Goal: Task Accomplishment & Management: Manage account settings

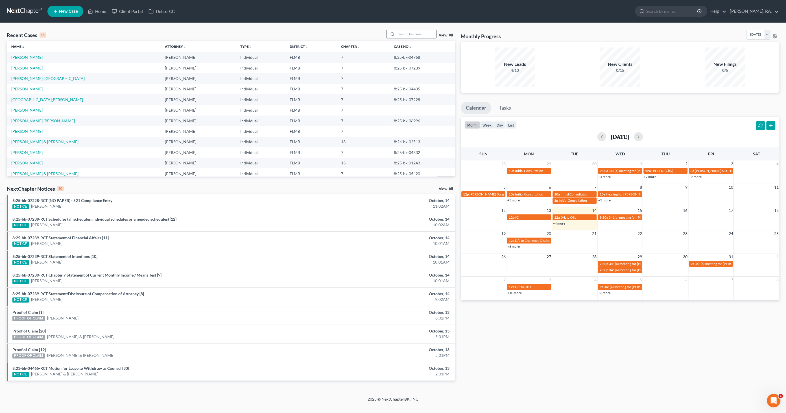
click at [415, 33] on input "search" at bounding box center [417, 34] width 40 height 8
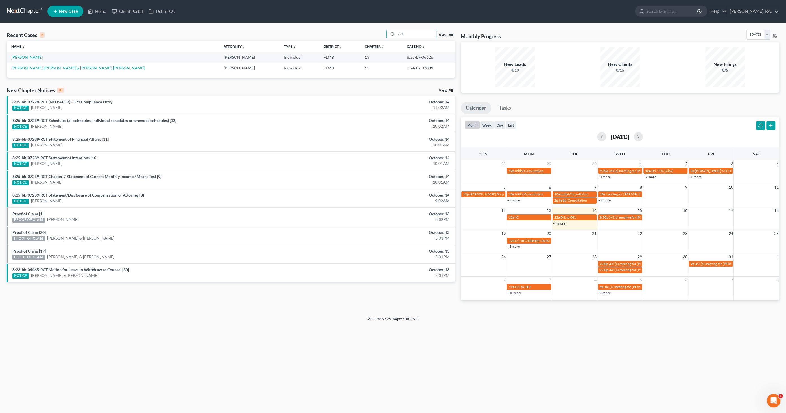
type input "orti"
click at [33, 57] on link "[PERSON_NAME]" at bounding box center [26, 57] width 31 height 5
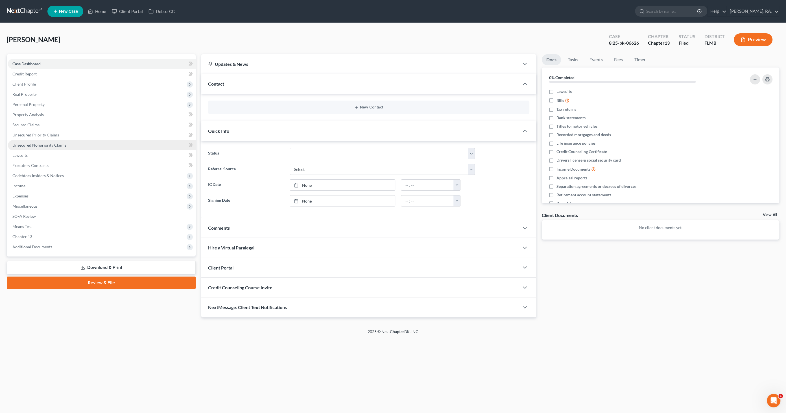
click at [32, 144] on span "Unsecured Nonpriority Claims" at bounding box center [39, 145] width 54 height 5
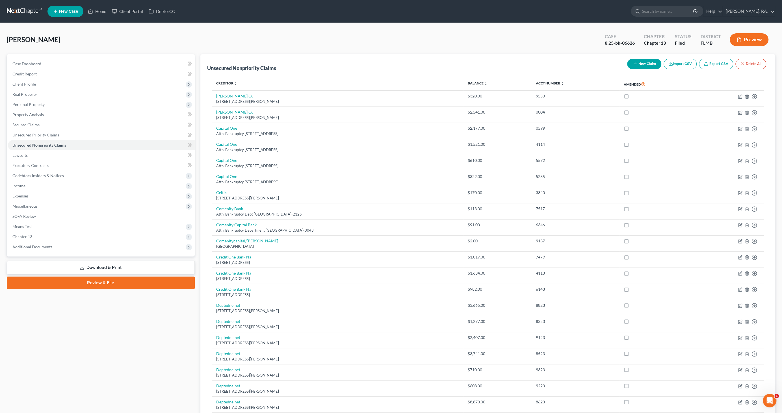
click at [713, 63] on link "Export CSV" at bounding box center [716, 64] width 34 height 10
click at [32, 152] on link "Lawsuits" at bounding box center [101, 155] width 187 height 10
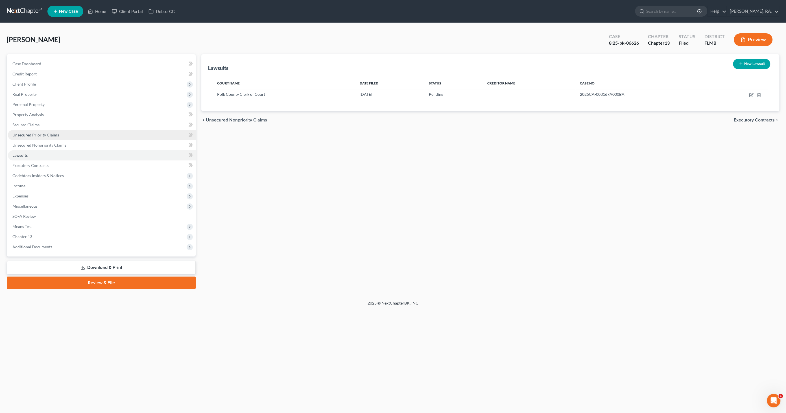
click at [35, 134] on span "Unsecured Priority Claims" at bounding box center [35, 134] width 47 height 5
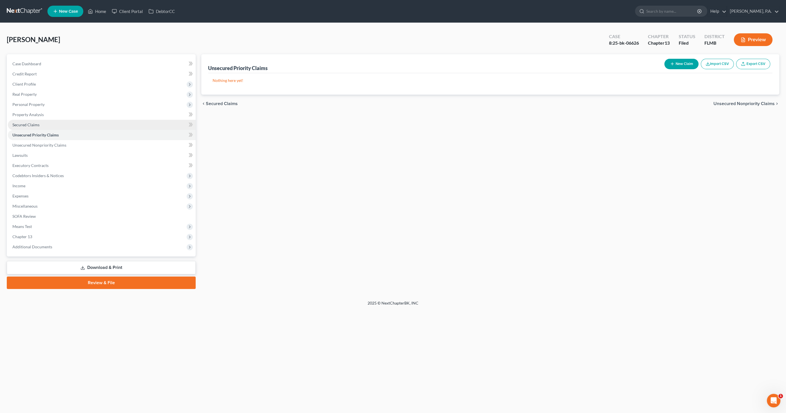
click at [33, 122] on span "Secured Claims" at bounding box center [25, 124] width 27 height 5
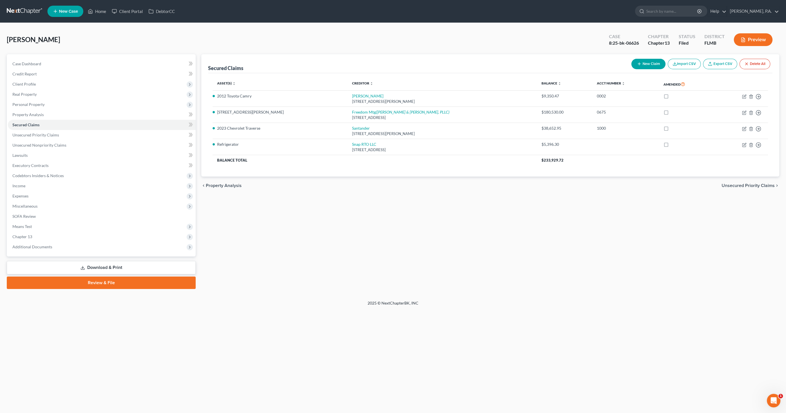
click at [723, 64] on link "Export CSV" at bounding box center [720, 64] width 34 height 10
click at [104, 11] on link "Home" at bounding box center [97, 11] width 24 height 10
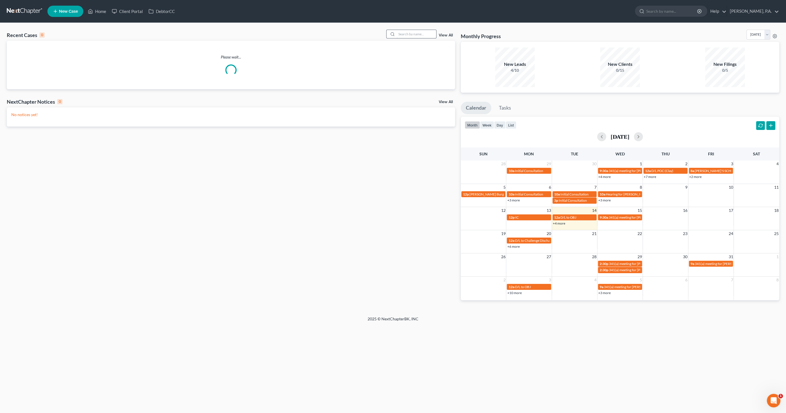
click at [431, 32] on input "search" at bounding box center [417, 34] width 40 height 8
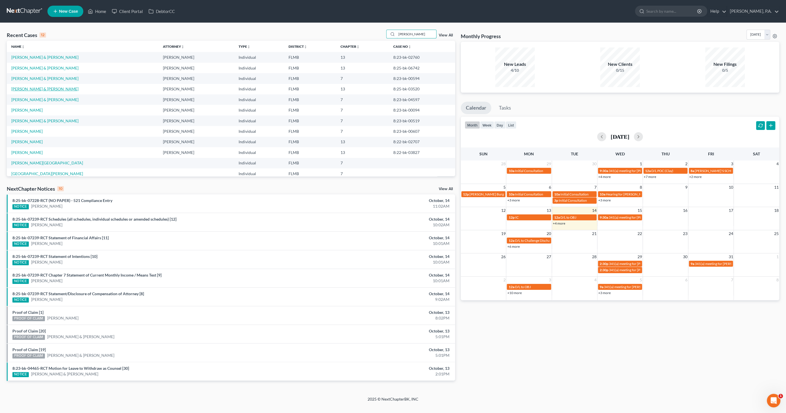
type input "[PERSON_NAME]"
click at [55, 90] on link "[PERSON_NAME] & [PERSON_NAME]" at bounding box center [44, 88] width 67 height 5
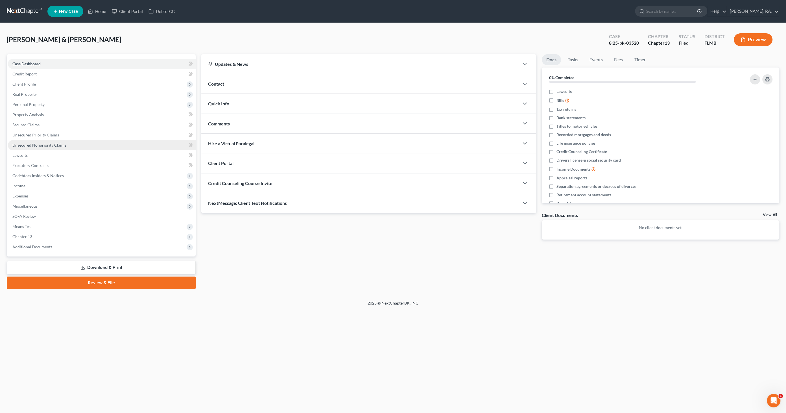
click at [29, 147] on span "Unsecured Nonpriority Claims" at bounding box center [39, 145] width 54 height 5
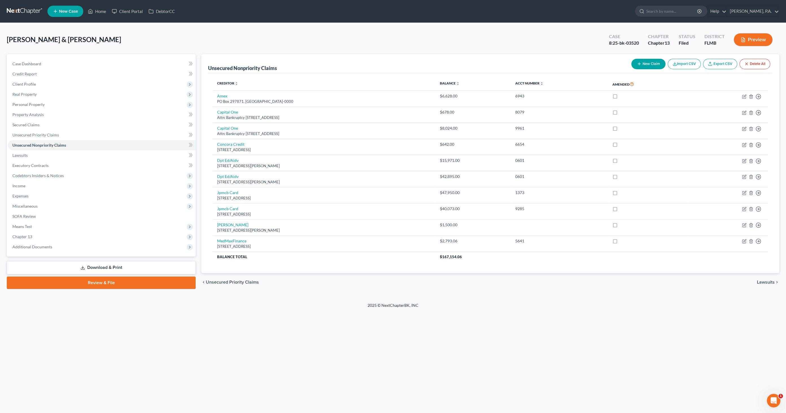
click at [726, 63] on link "Export CSV" at bounding box center [720, 64] width 34 height 10
click at [28, 133] on span "Unsecured Priority Claims" at bounding box center [35, 134] width 47 height 5
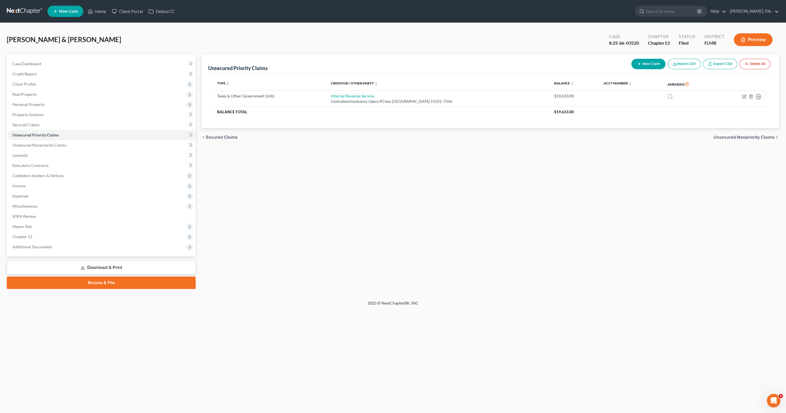
click at [715, 62] on link "Export CSV" at bounding box center [720, 64] width 34 height 10
click at [49, 125] on link "Secured Claims" at bounding box center [102, 125] width 188 height 10
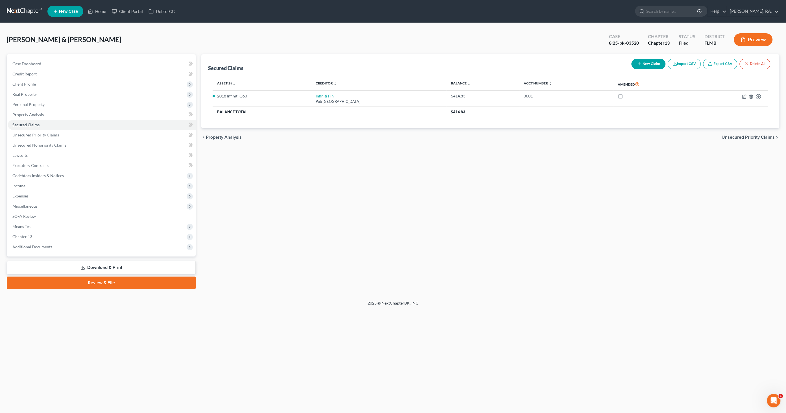
click at [722, 62] on link "Export CSV" at bounding box center [720, 64] width 34 height 10
click at [24, 245] on span "Additional Documents" at bounding box center [32, 246] width 40 height 5
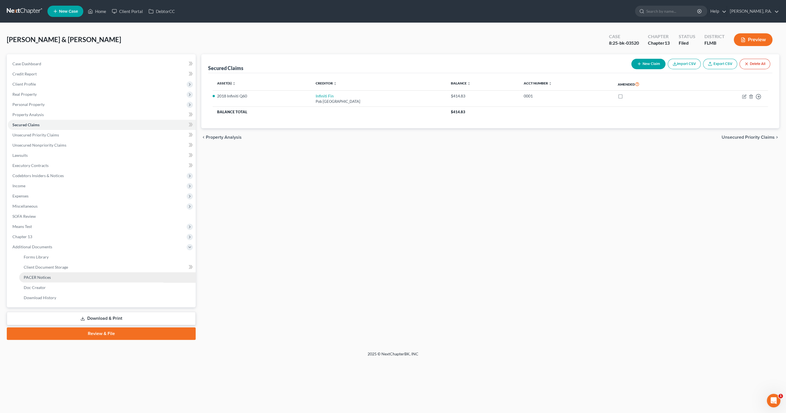
click at [62, 277] on link "PACER Notices" at bounding box center [107, 277] width 177 height 10
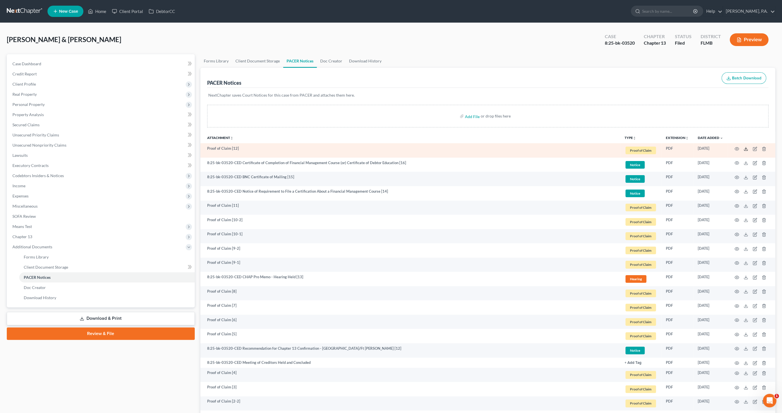
click at [746, 149] on icon at bounding box center [745, 149] width 5 height 5
